Goal: Task Accomplishment & Management: Use online tool/utility

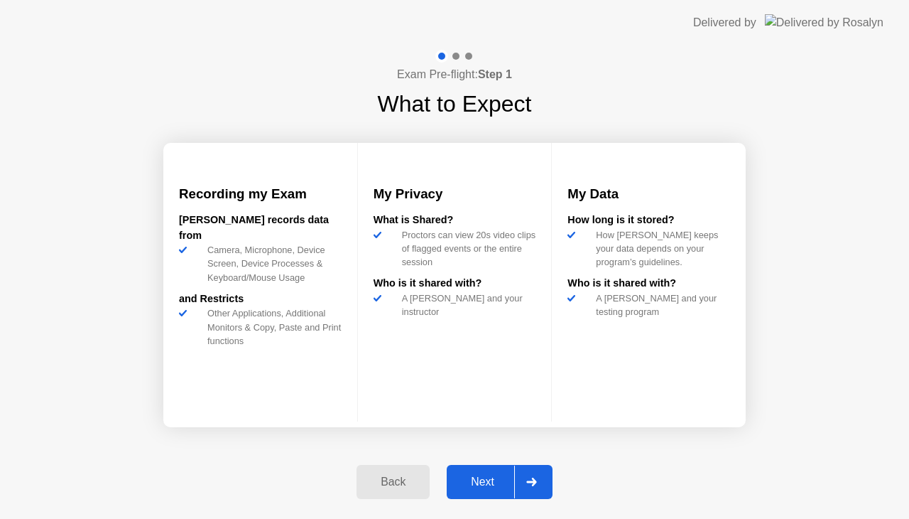
click at [487, 497] on button "Next" at bounding box center [500, 482] width 106 height 34
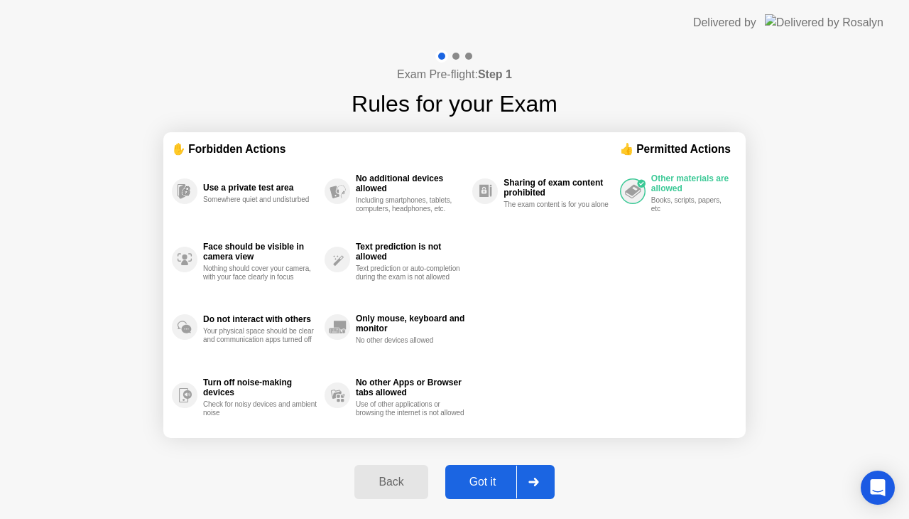
click at [483, 482] on div "Got it" at bounding box center [483, 481] width 67 height 13
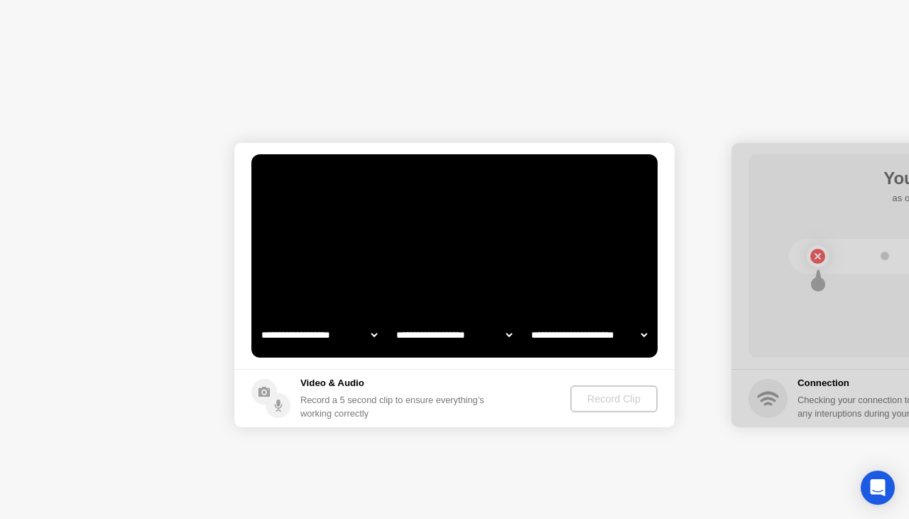
select select "**********"
select select "*******"
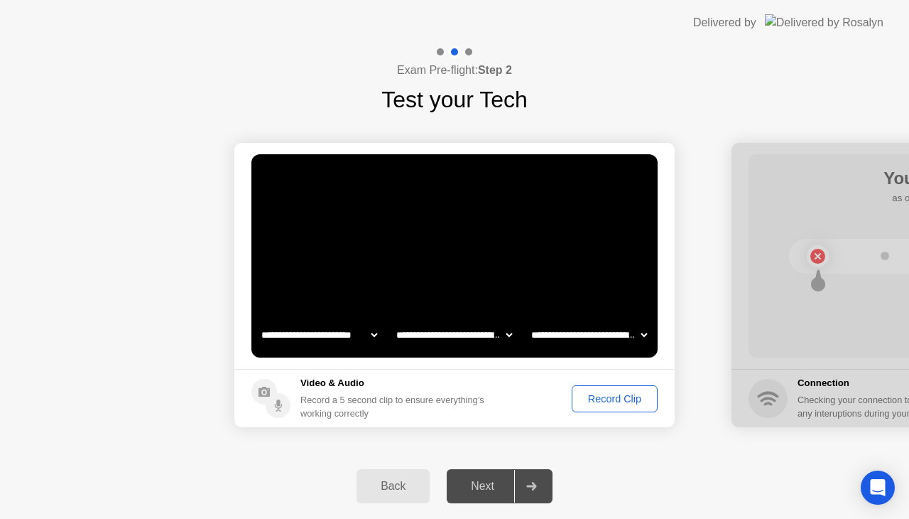
click at [617, 396] on div "Record Clip" at bounding box center [615, 398] width 76 height 11
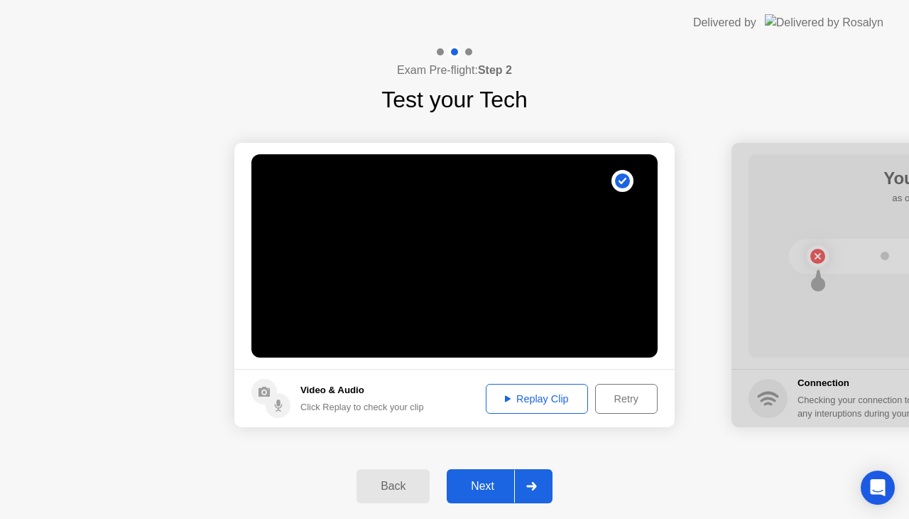
click at [529, 402] on div "Replay Clip" at bounding box center [537, 398] width 92 height 11
click at [489, 484] on div "Next" at bounding box center [482, 485] width 63 height 13
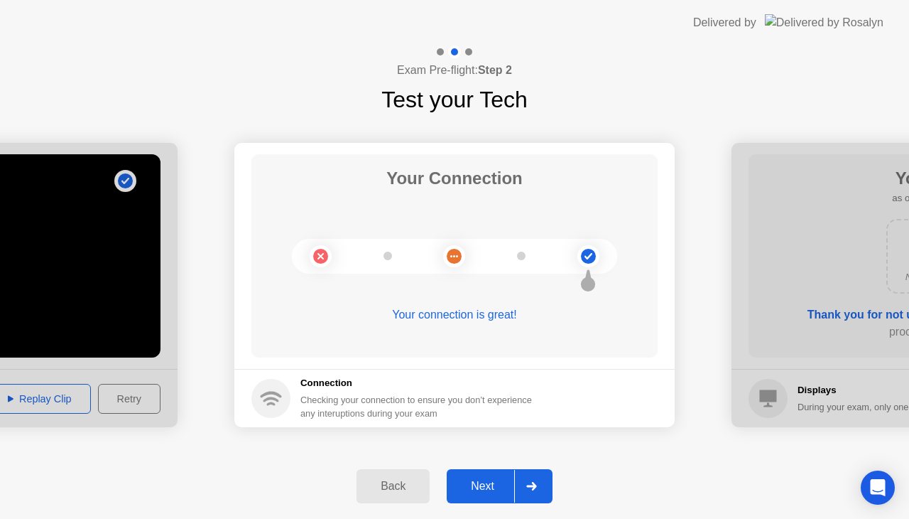
click at [489, 484] on div "Next" at bounding box center [482, 485] width 63 height 13
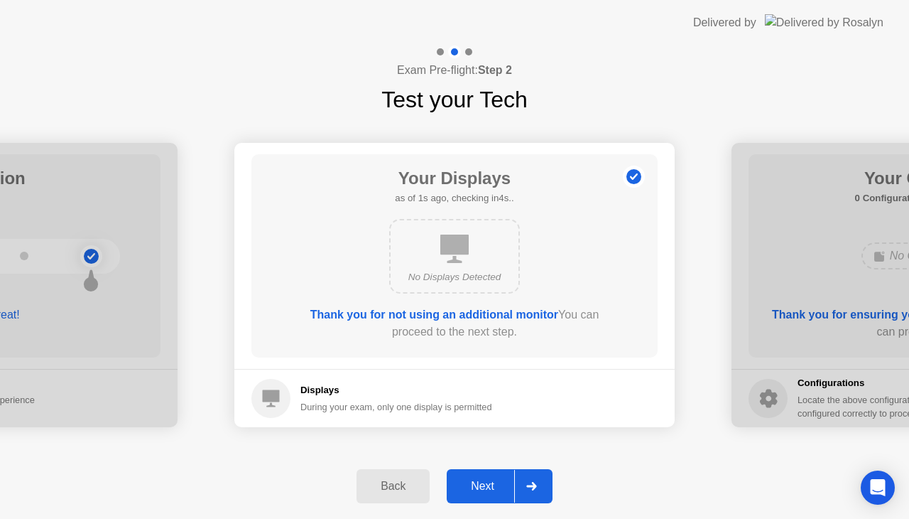
click at [489, 484] on div "Next" at bounding box center [482, 485] width 63 height 13
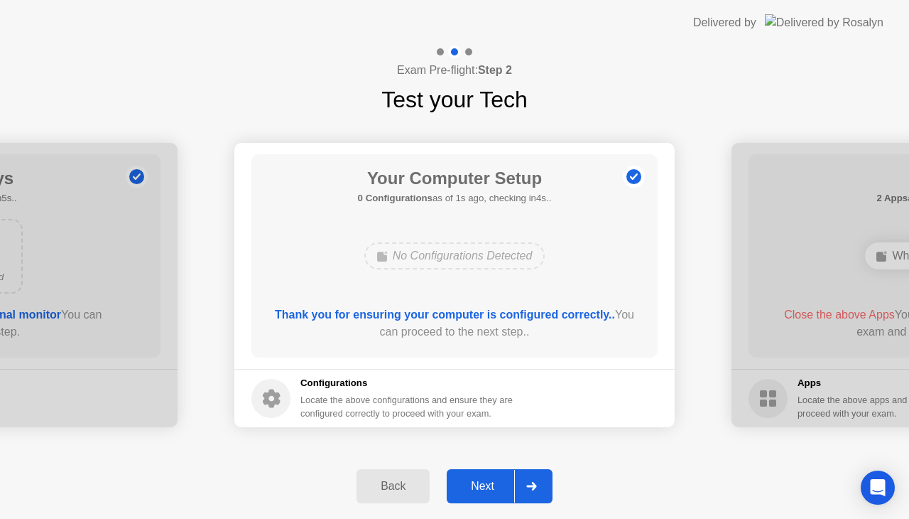
click at [489, 484] on div "Next" at bounding box center [482, 485] width 63 height 13
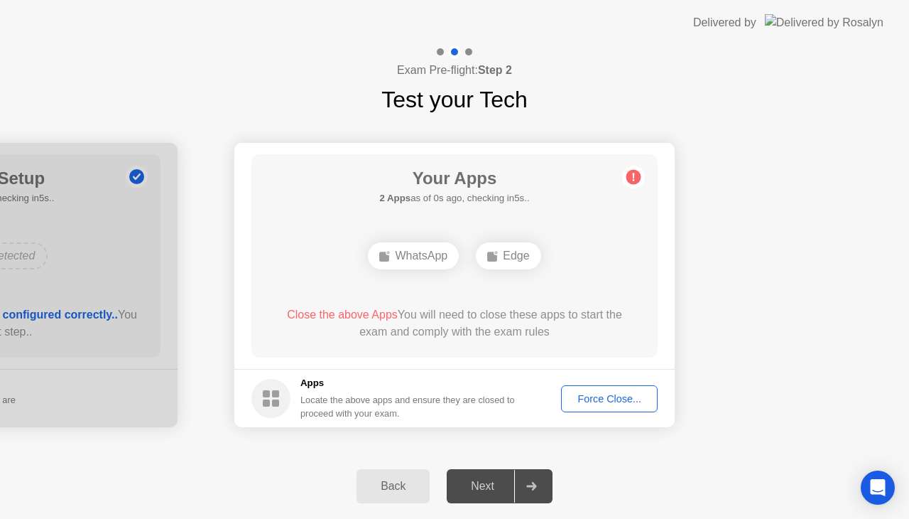
click at [609, 398] on div "Force Close..." at bounding box center [609, 398] width 87 height 11
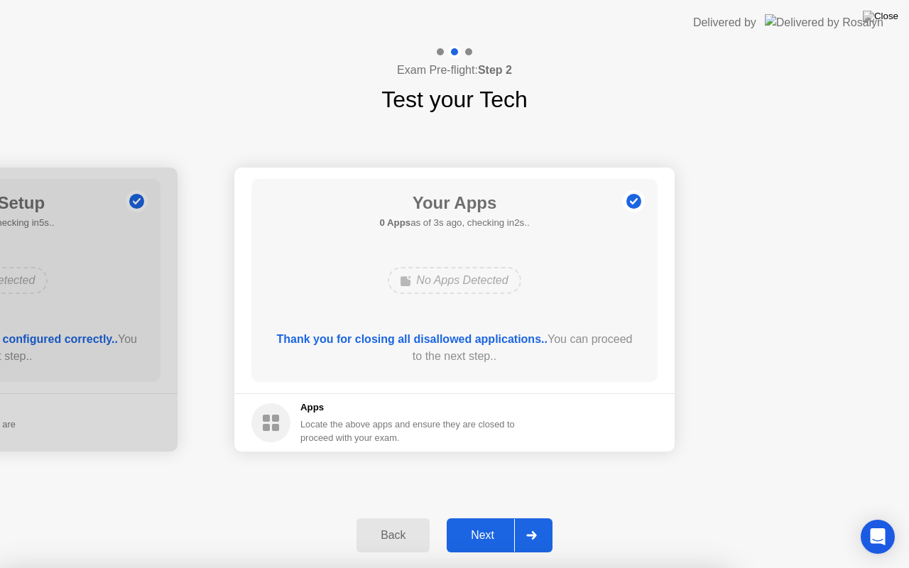
click at [465, 518] on div "Next" at bounding box center [482, 535] width 63 height 13
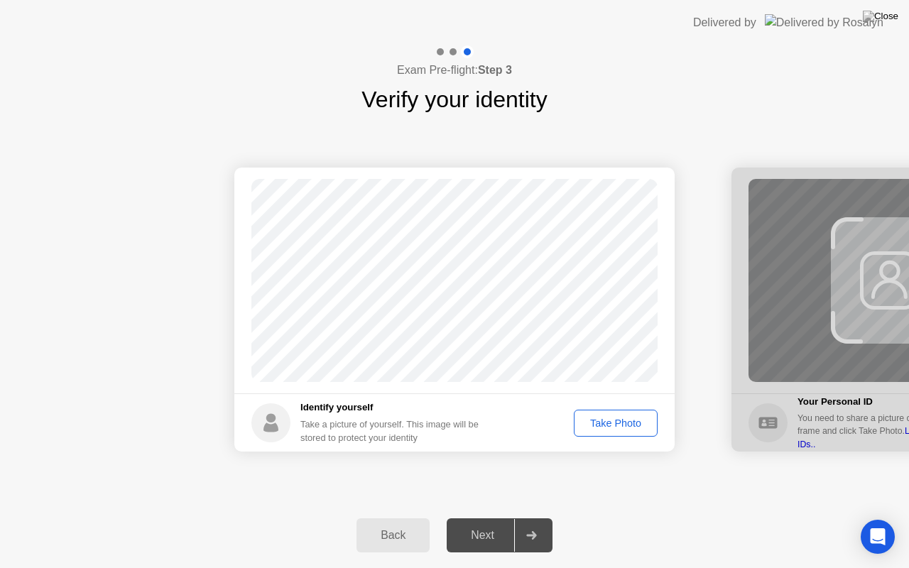
click at [622, 423] on div "Take Photo" at bounding box center [616, 423] width 74 height 11
click at [493, 518] on div "Next" at bounding box center [482, 535] width 63 height 13
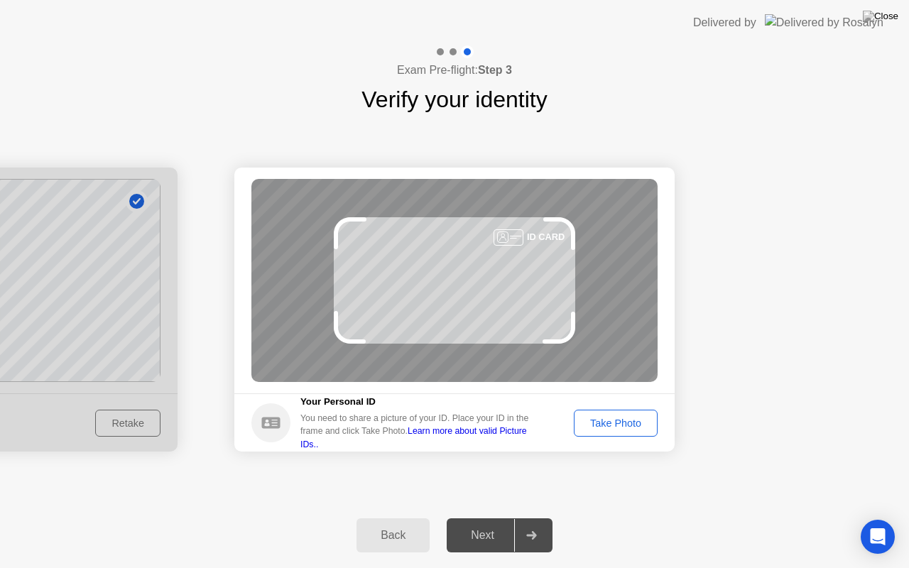
click at [608, 419] on div "Take Photo" at bounding box center [616, 423] width 74 height 11
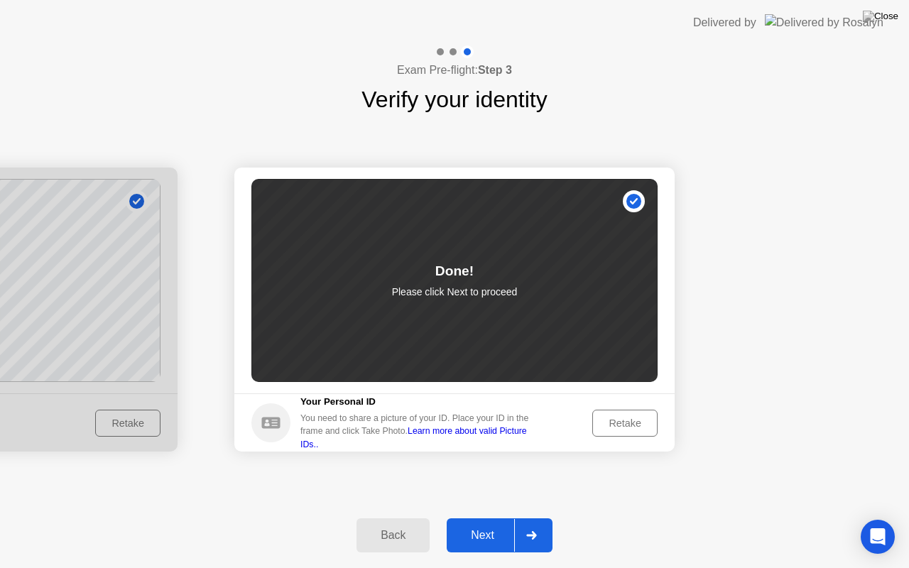
click at [482, 518] on div "Next" at bounding box center [482, 535] width 63 height 13
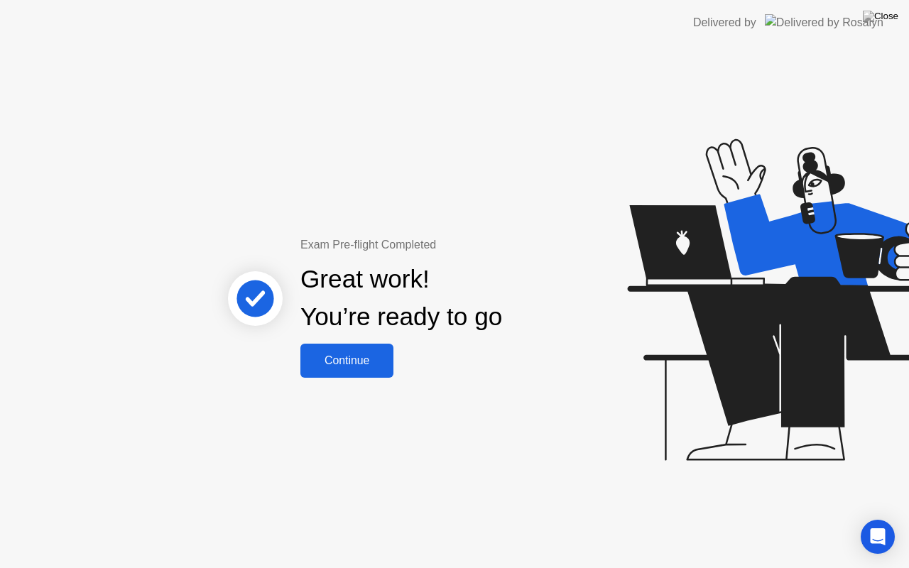
click at [337, 358] on div "Continue" at bounding box center [347, 360] width 85 height 13
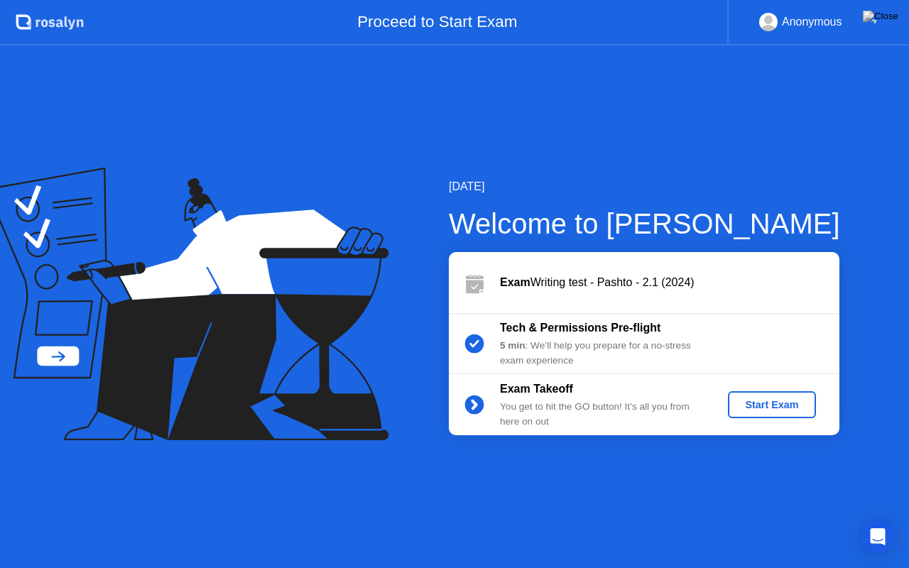
click at [810, 399] on div "Start Exam" at bounding box center [772, 404] width 76 height 11
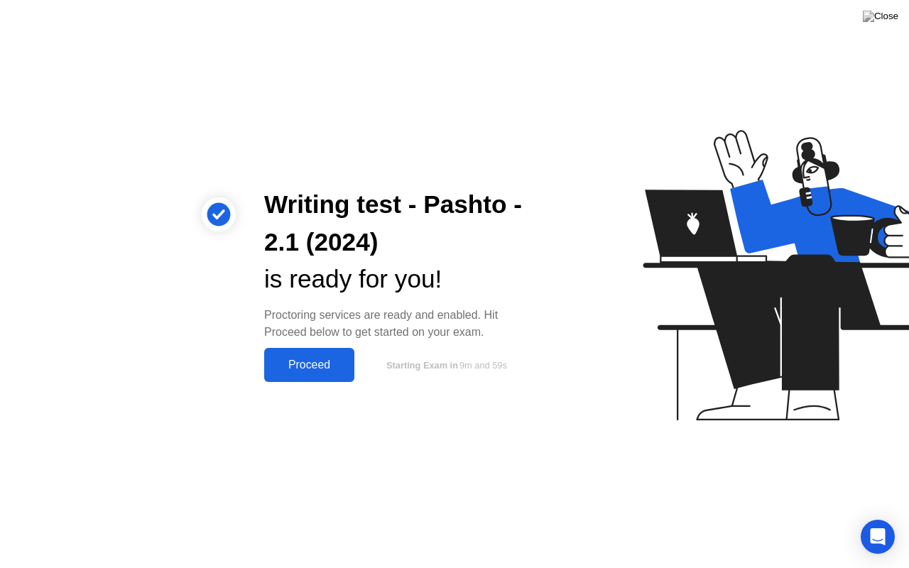
click at [300, 356] on button "Proceed" at bounding box center [309, 365] width 90 height 34
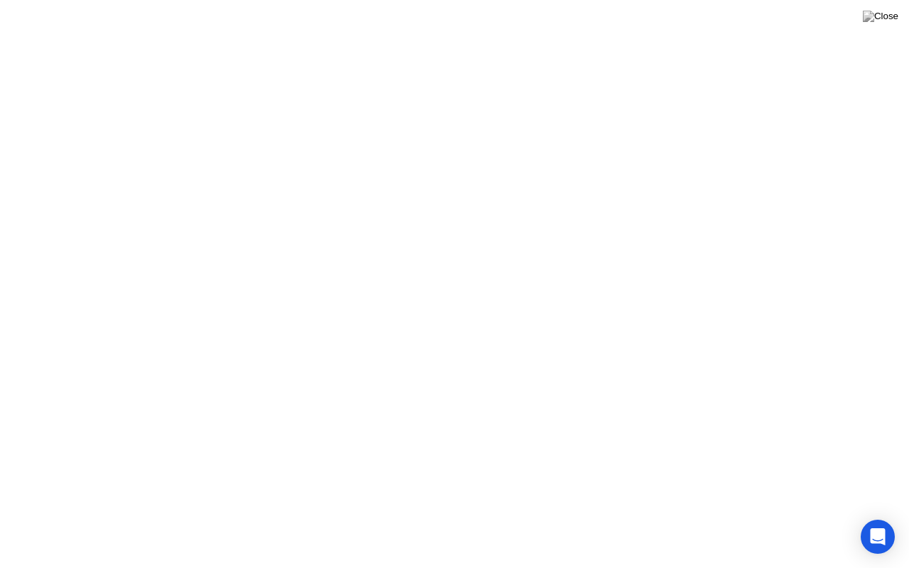
click div "Got it!"
click div "End Proctoring Session"
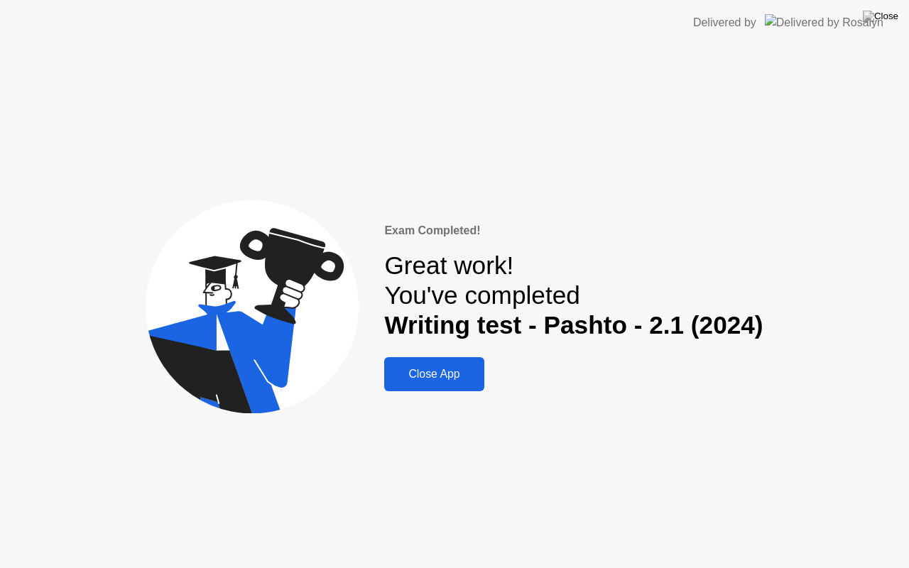
click at [442, 390] on button "Close App" at bounding box center [433, 374] width 99 height 34
